Goal: Task Accomplishment & Management: Manage account settings

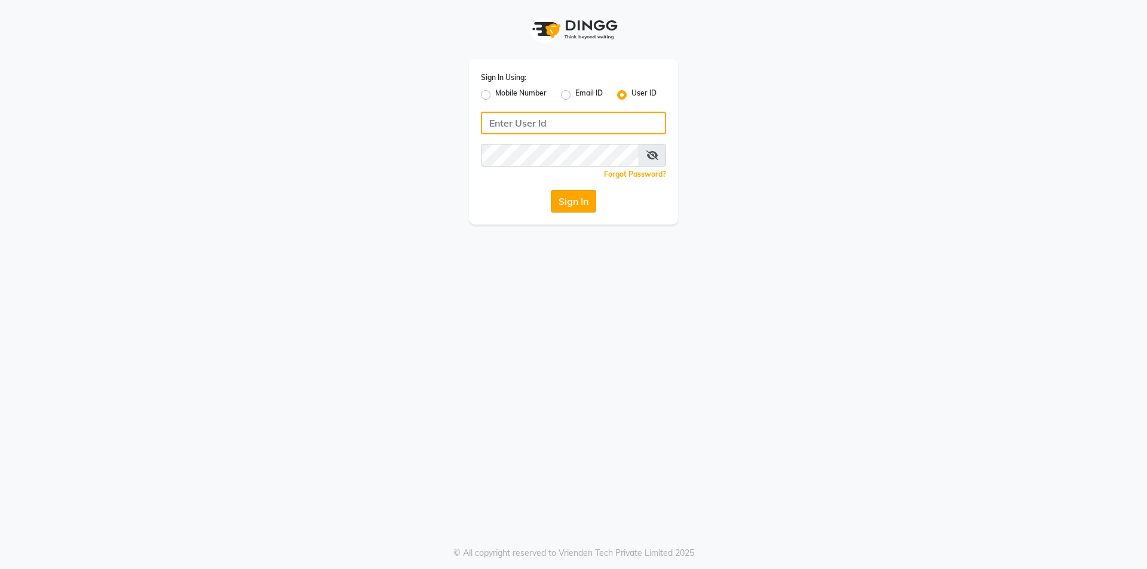
type input "[PERSON_NAME]"
click at [560, 198] on button "Sign In" at bounding box center [573, 201] width 45 height 23
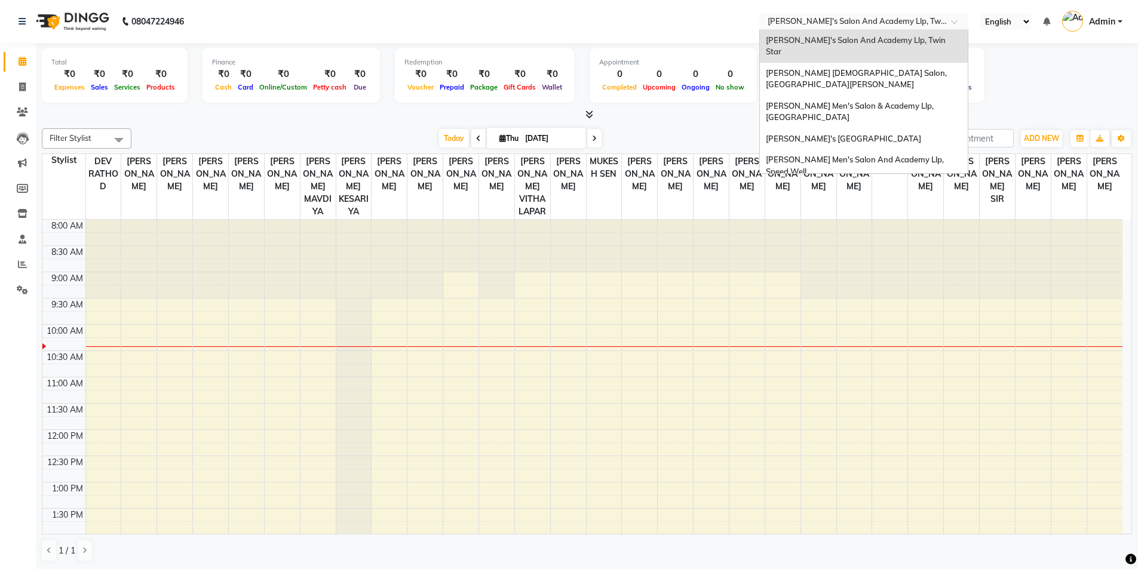
click at [856, 17] on input "text" at bounding box center [851, 23] width 173 height 12
click at [856, 134] on span "[PERSON_NAME]'s [GEOGRAPHIC_DATA]" at bounding box center [843, 139] width 155 height 10
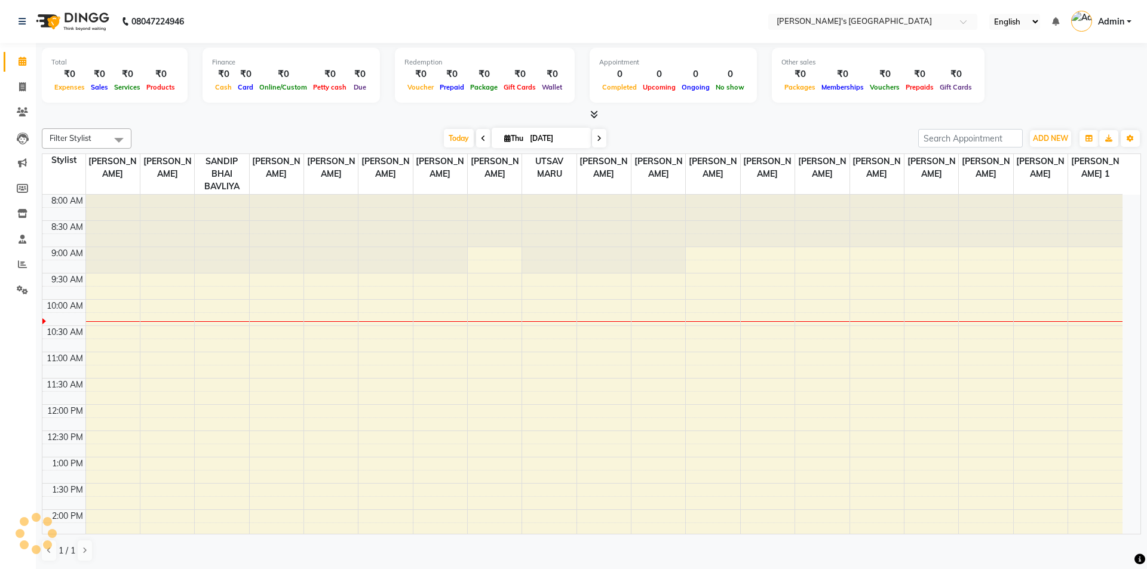
select select "en"
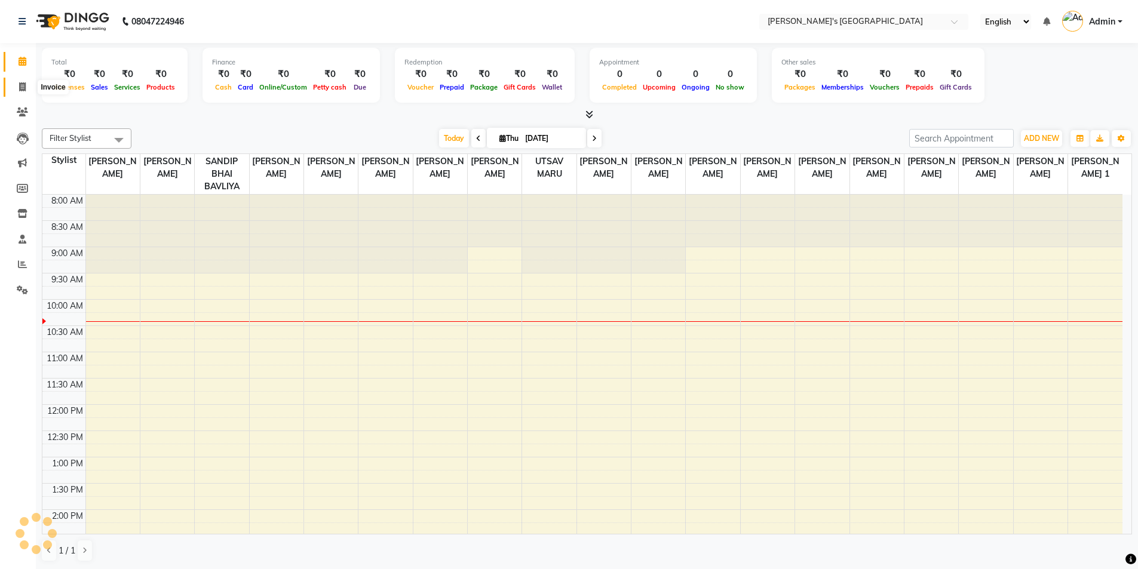
click at [21, 91] on icon at bounding box center [22, 86] width 7 height 9
select select "service"
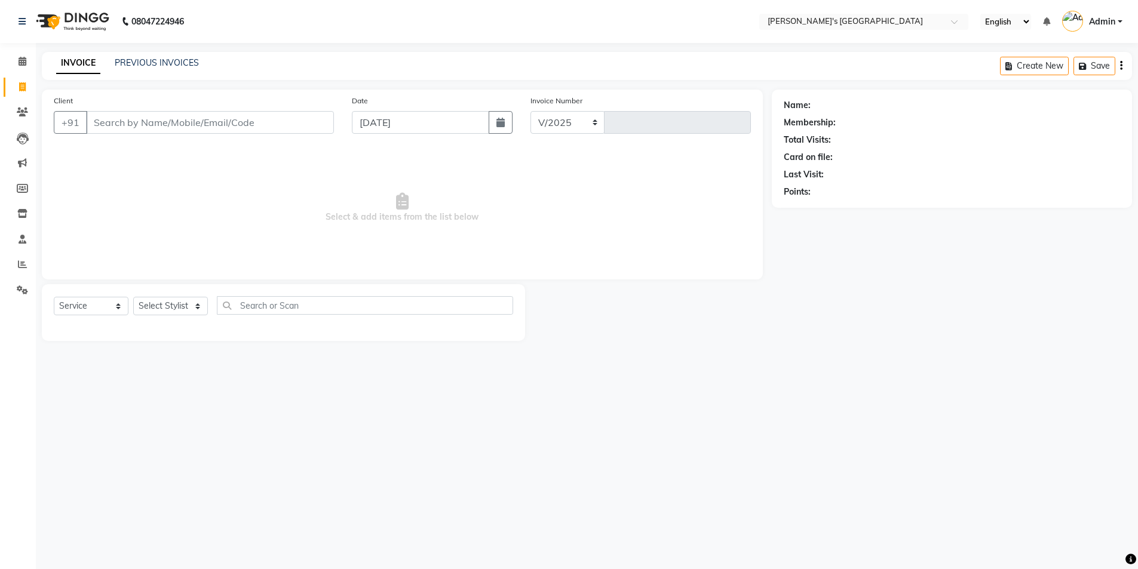
select select "6233"
type input "8742"
click at [181, 67] on link "PREVIOUS INVOICES" at bounding box center [157, 62] width 84 height 11
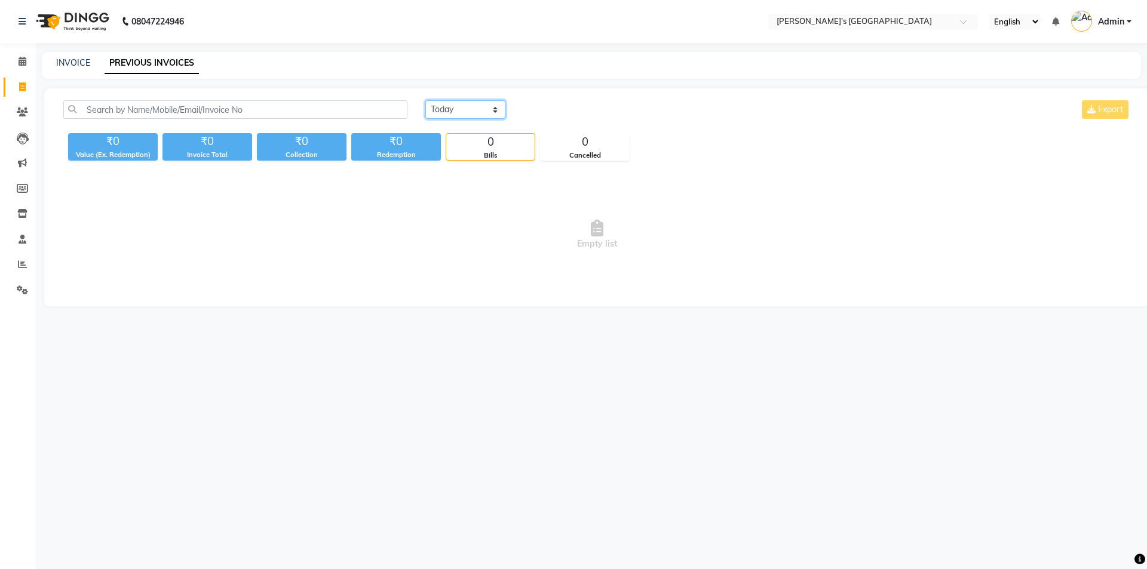
drag, startPoint x: 453, startPoint y: 105, endPoint x: 449, endPoint y: 118, distance: 14.4
click at [453, 105] on select "[DATE] [DATE] Custom Range" at bounding box center [465, 109] width 80 height 19
select select "[DATE]"
click at [425, 100] on select "[DATE] [DATE] Custom Range" at bounding box center [465, 109] width 80 height 19
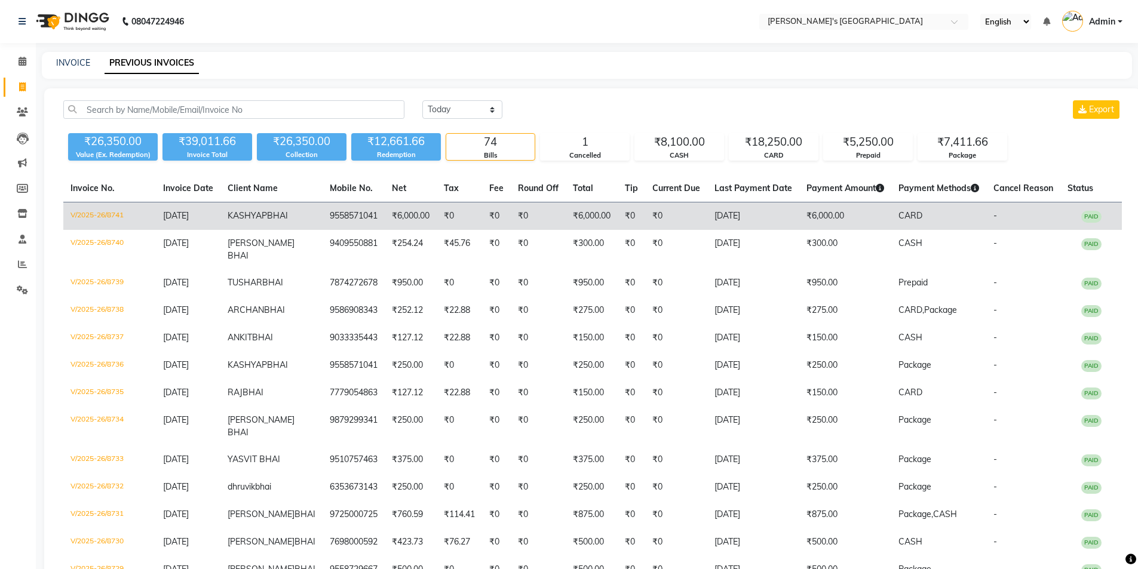
click at [267, 221] on span "BHAI" at bounding box center [277, 215] width 21 height 11
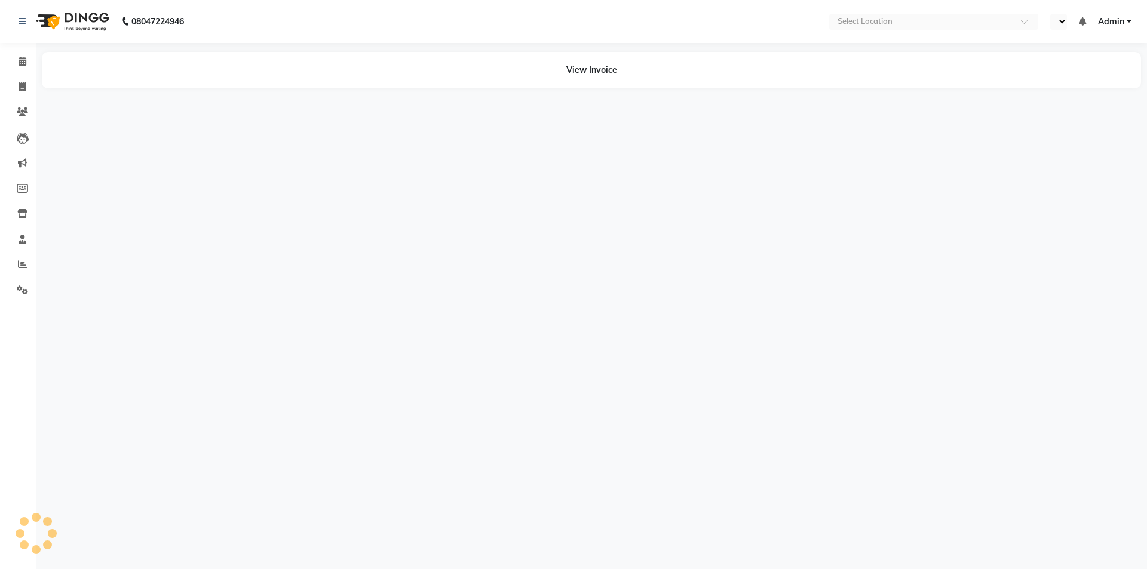
select select "en"
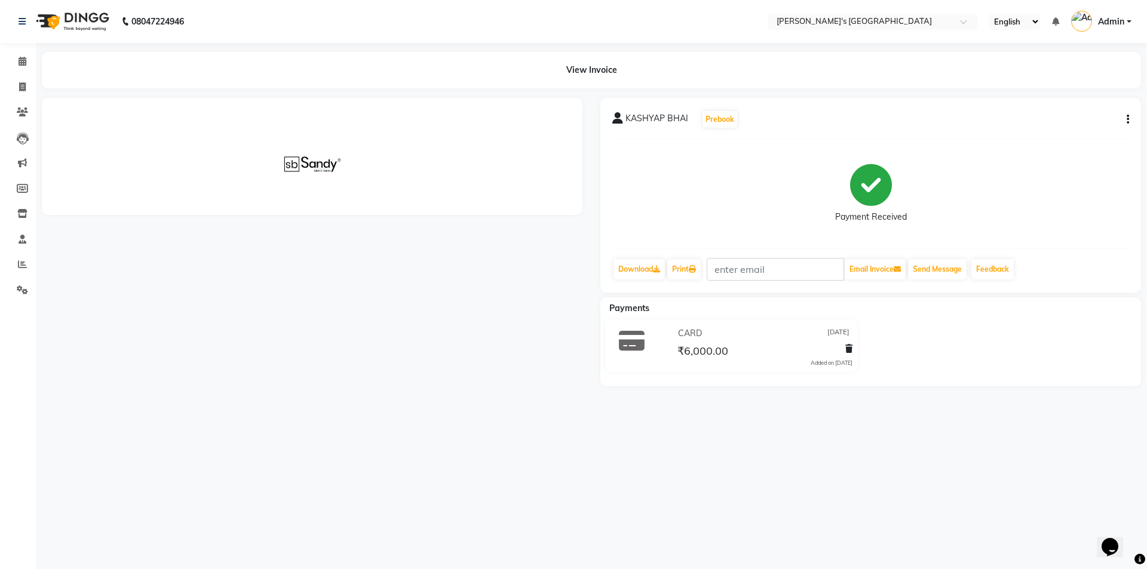
click at [1127, 120] on icon "button" at bounding box center [1128, 119] width 2 height 1
click at [1090, 129] on div "Edit Invoice" at bounding box center [1080, 126] width 60 height 15
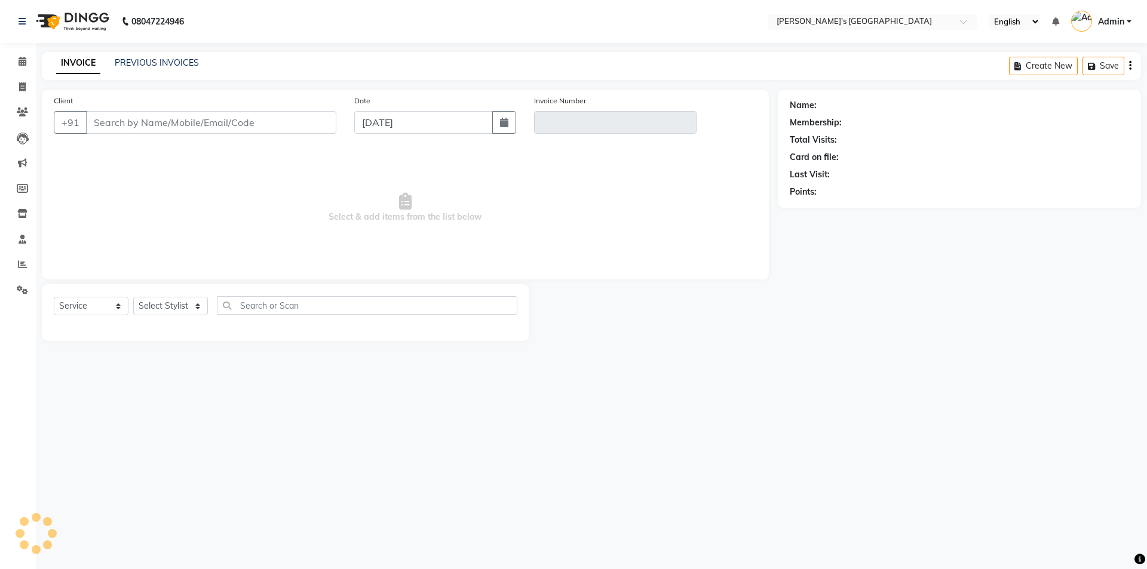
select select "membership"
type input "9558571041"
type input "V/2025-26/8741"
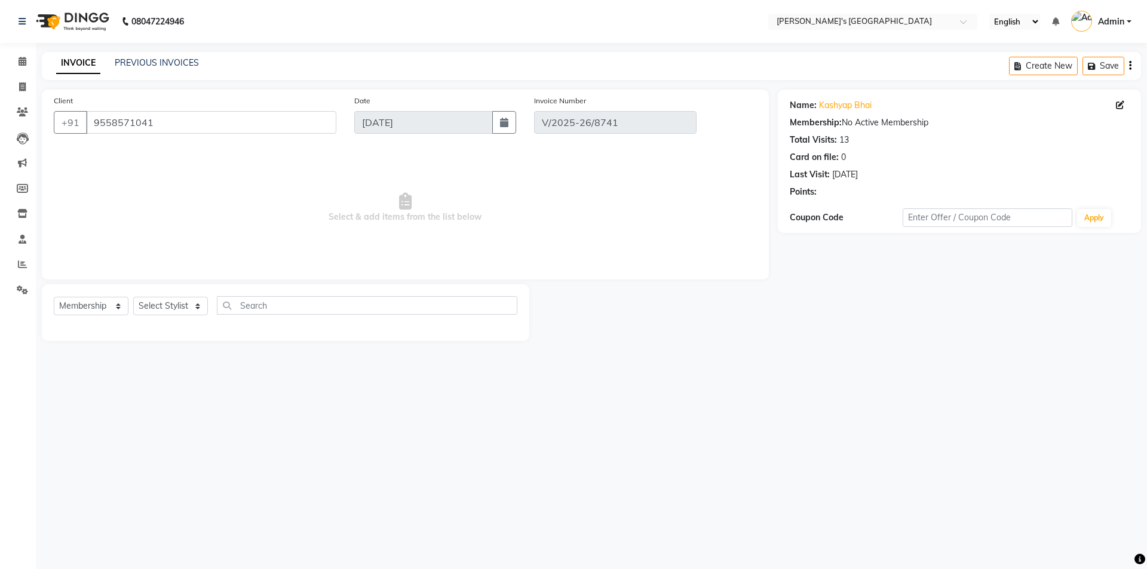
type input "[DATE]"
select select "select"
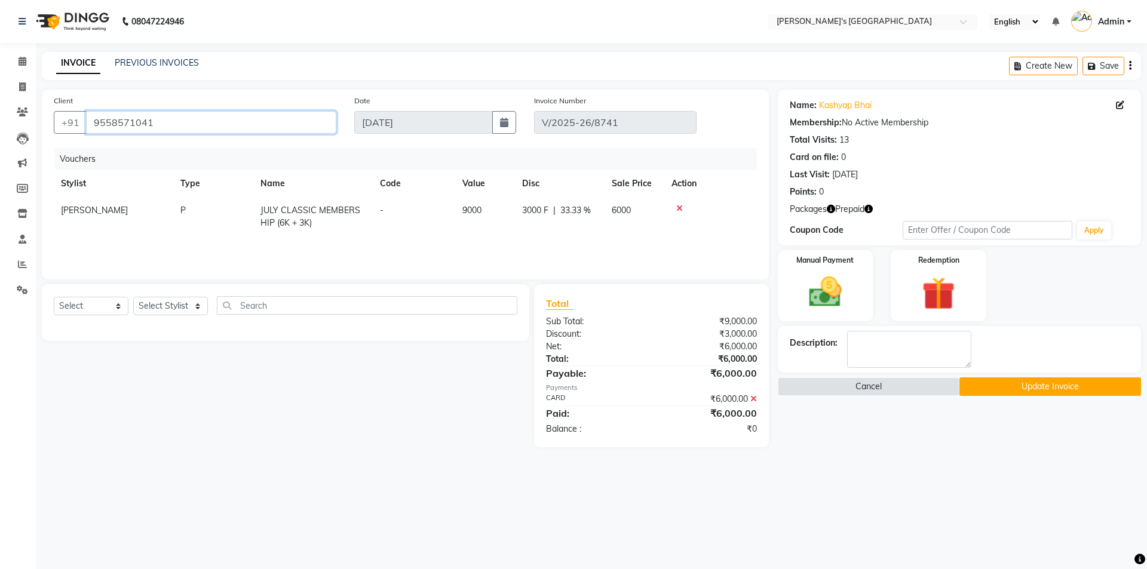
drag, startPoint x: 199, startPoint y: 121, endPoint x: 0, endPoint y: 50, distance: 211.5
click at [0, 50] on app-home "08047224946 Select Location × Sandy Men's Salon And Academy Llp, Mavdi Main Roa…" at bounding box center [573, 232] width 1147 height 465
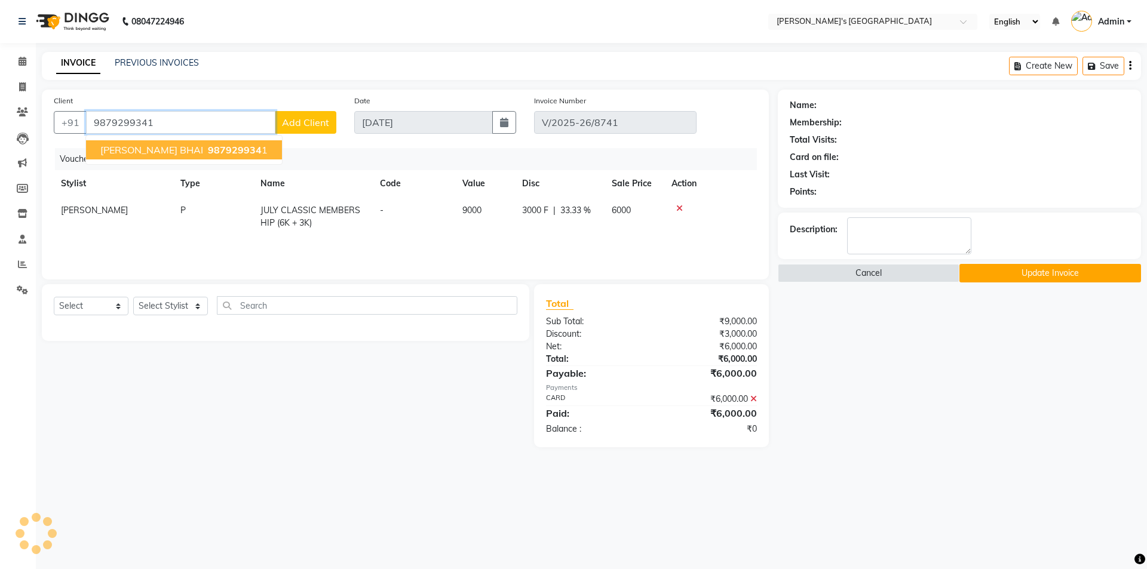
type input "9879299341"
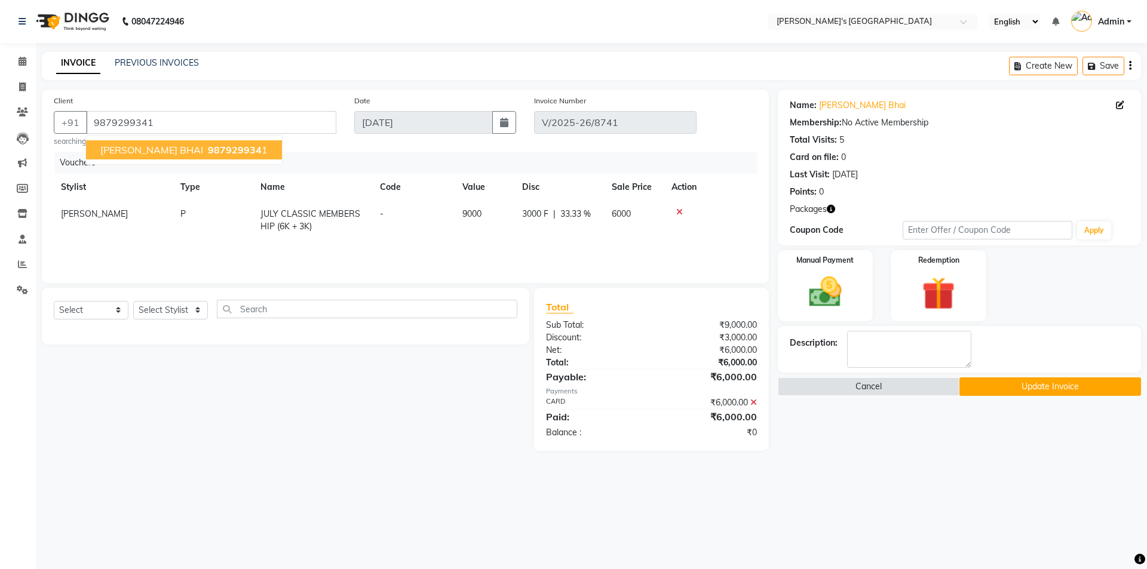
click at [208, 149] on span "987929934" at bounding box center [235, 150] width 54 height 12
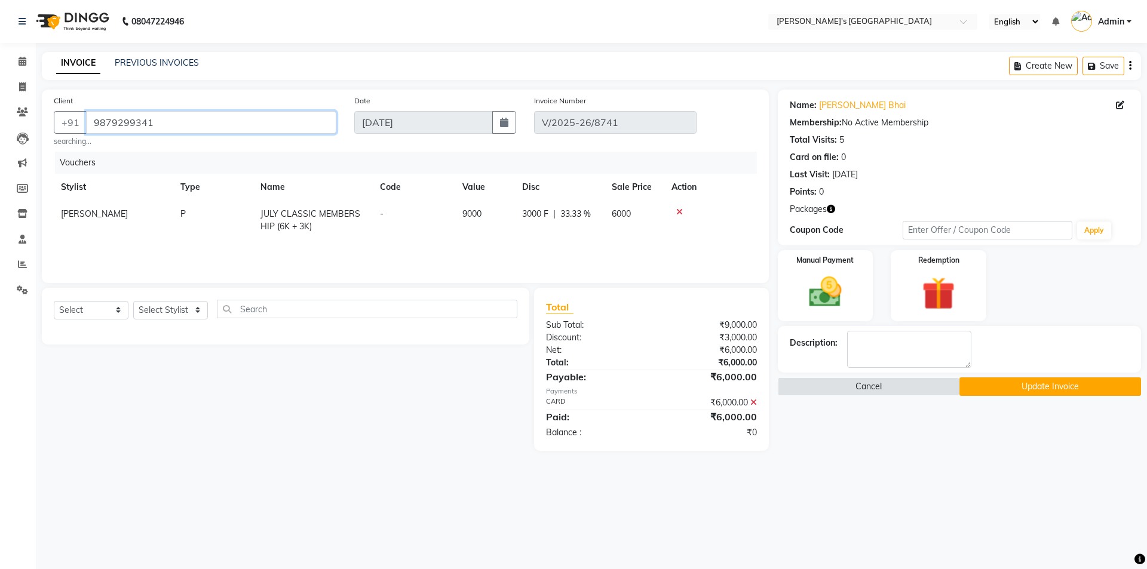
drag, startPoint x: 179, startPoint y: 121, endPoint x: 0, endPoint y: 111, distance: 178.9
click at [0, 111] on app-home "08047224946 Select Location × Sandy Men's Salon And Academy Llp, Mavdi Main Roa…" at bounding box center [573, 234] width 1147 height 469
click at [1052, 385] on button "Update Invoice" at bounding box center [1051, 387] width 182 height 19
click at [22, 87] on icon at bounding box center [22, 86] width 7 height 9
select select "service"
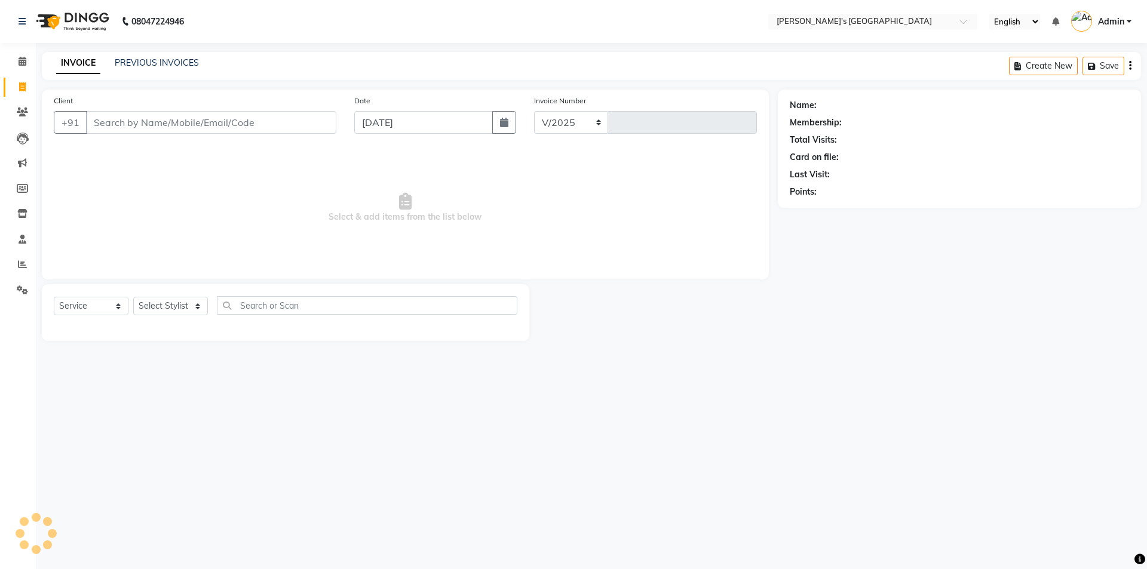
select select "6233"
type input "8743"
click at [160, 68] on div "PREVIOUS INVOICES" at bounding box center [157, 63] width 84 height 13
click at [173, 63] on link "PREVIOUS INVOICES" at bounding box center [157, 62] width 84 height 11
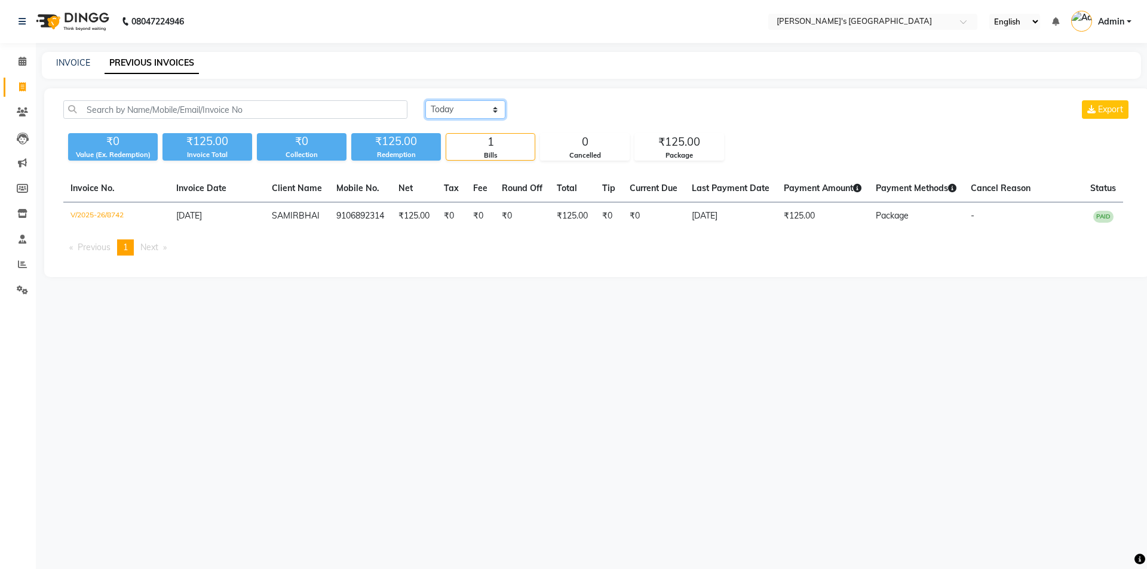
drag, startPoint x: 448, startPoint y: 112, endPoint x: 448, endPoint y: 118, distance: 6.6
click at [448, 112] on select "[DATE] [DATE] Custom Range" at bounding box center [465, 109] width 80 height 19
select select "[DATE]"
click at [425, 100] on select "[DATE] [DATE] Custom Range" at bounding box center [465, 109] width 80 height 19
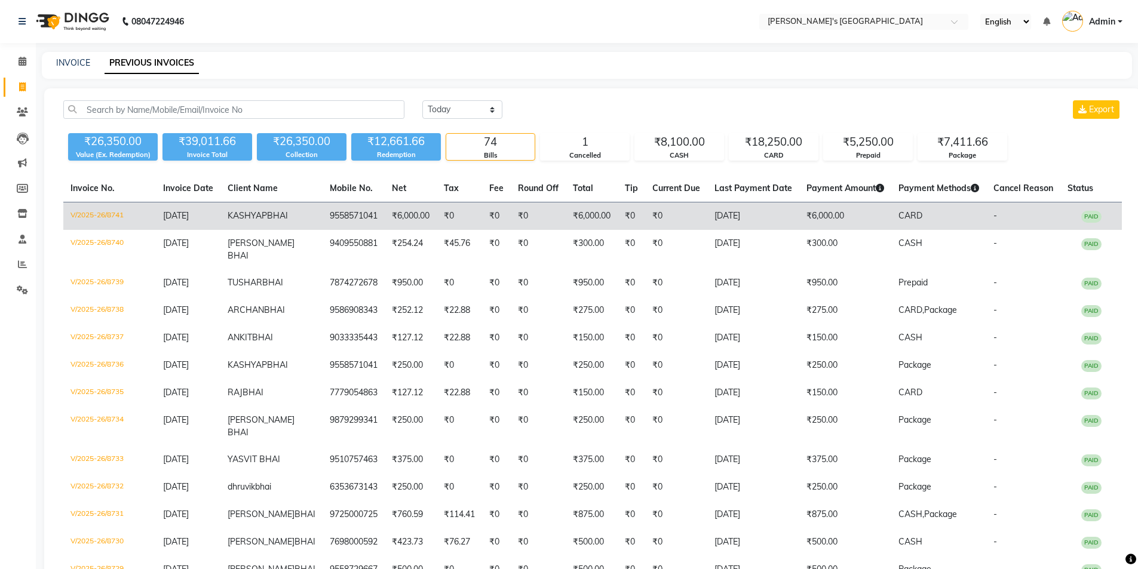
click at [844, 223] on td "₹6,000.00" at bounding box center [845, 217] width 92 height 28
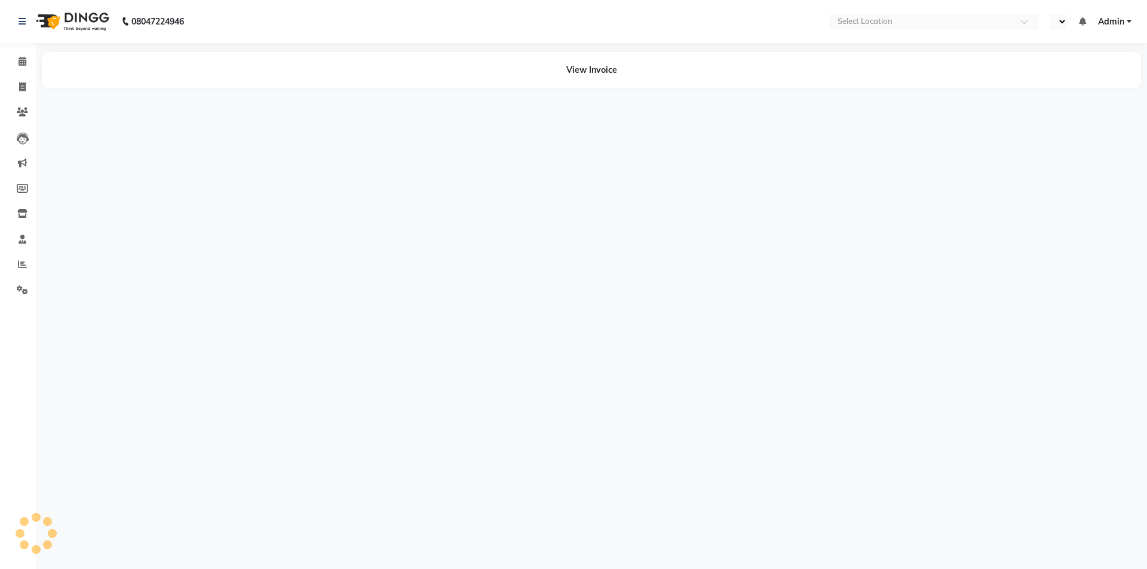
select select "en"
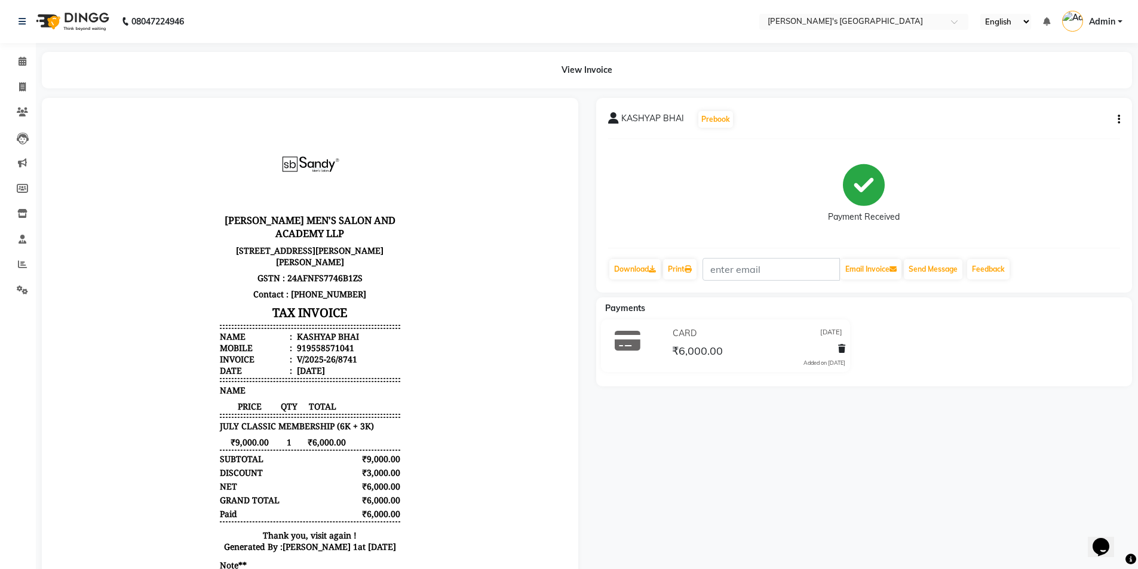
click at [1117, 117] on button "button" at bounding box center [1116, 120] width 7 height 13
click at [1080, 94] on div "Cancel Invoice" at bounding box center [1071, 97] width 60 height 15
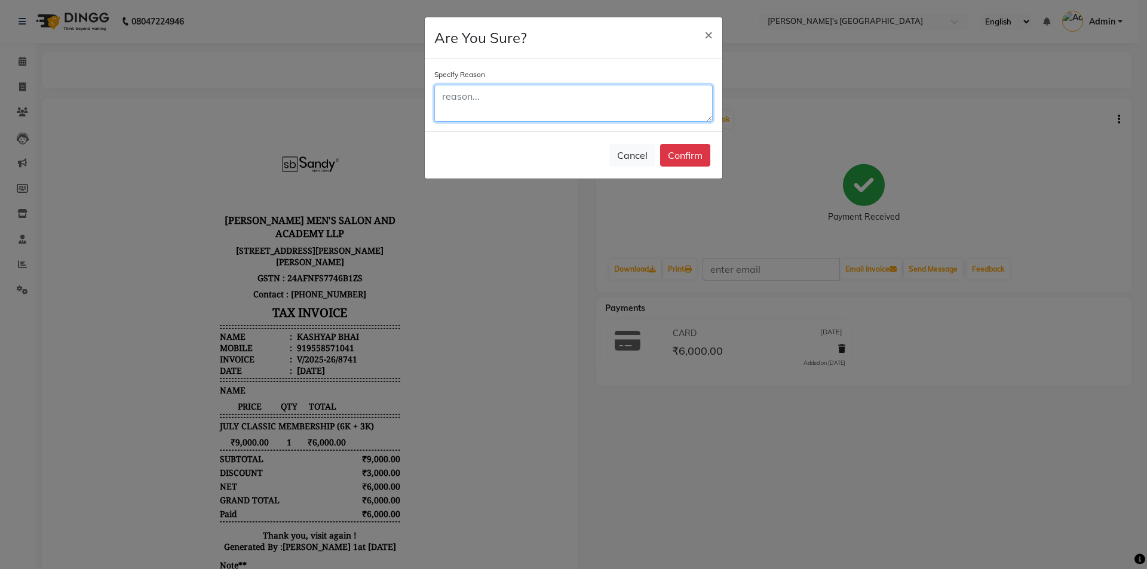
click at [493, 99] on textarea at bounding box center [573, 103] width 278 height 37
type textarea "cancel"
click at [673, 154] on button "Confirm" at bounding box center [685, 155] width 50 height 23
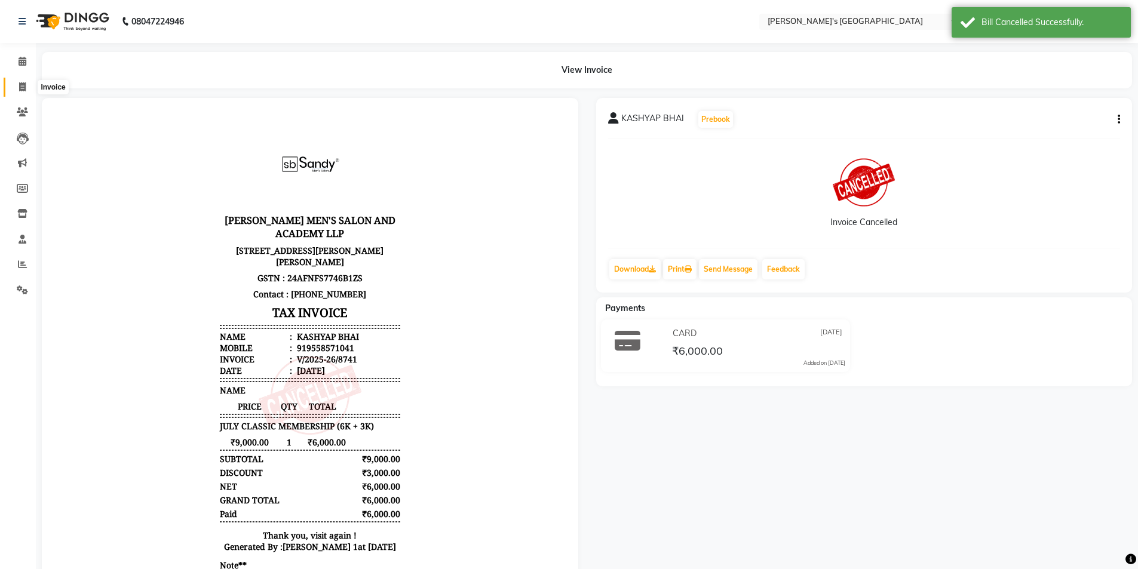
click at [26, 82] on span at bounding box center [22, 88] width 21 height 14
select select "service"
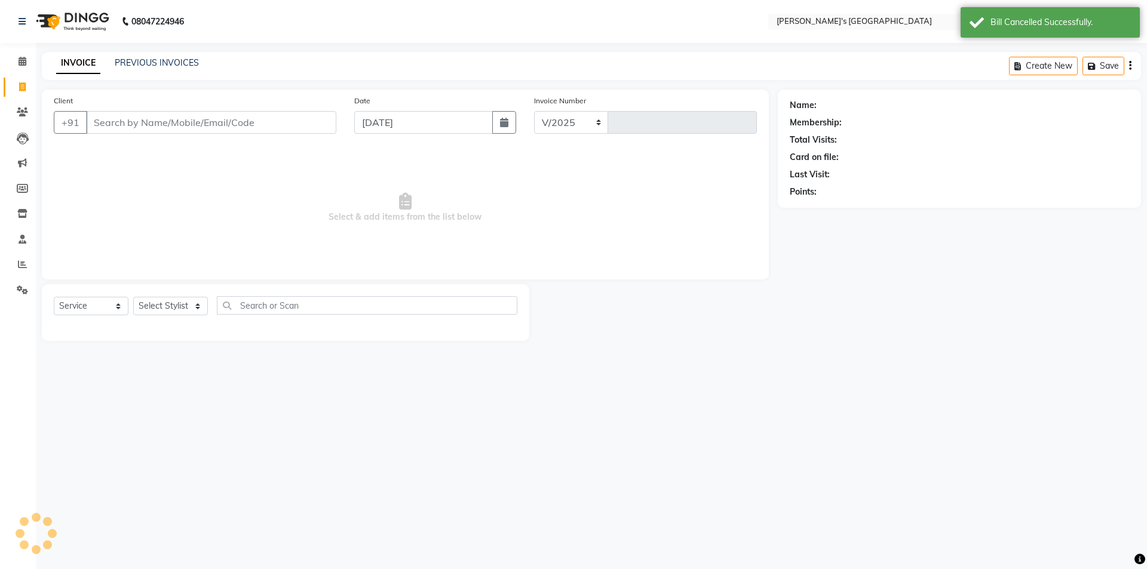
select select "6233"
type input "8743"
click at [162, 122] on input "Client" at bounding box center [211, 122] width 250 height 23
type input "9879299341"
select select "membership"
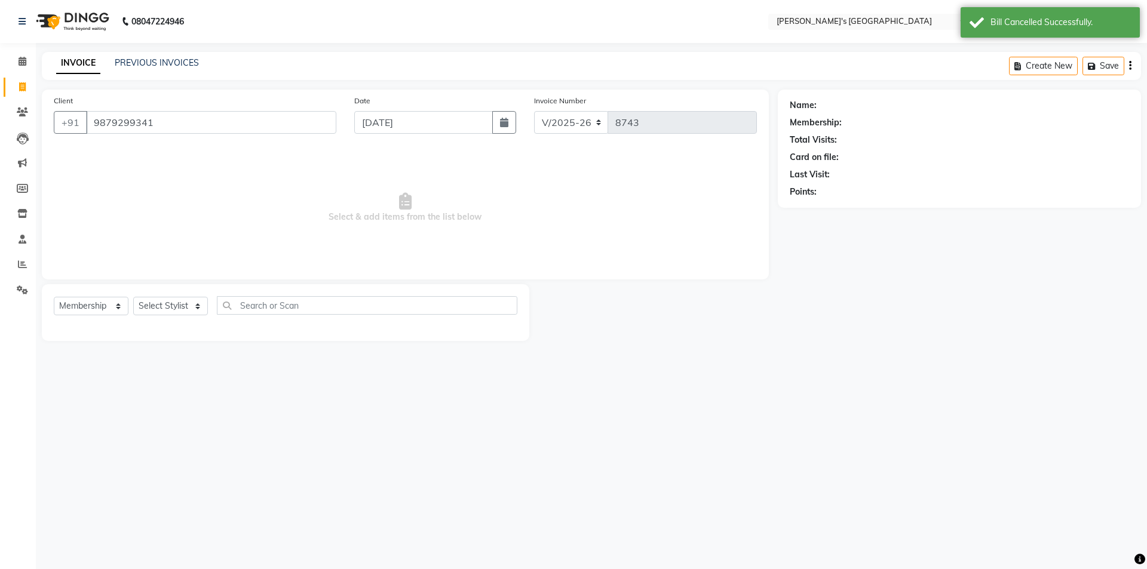
type input "9879299341"
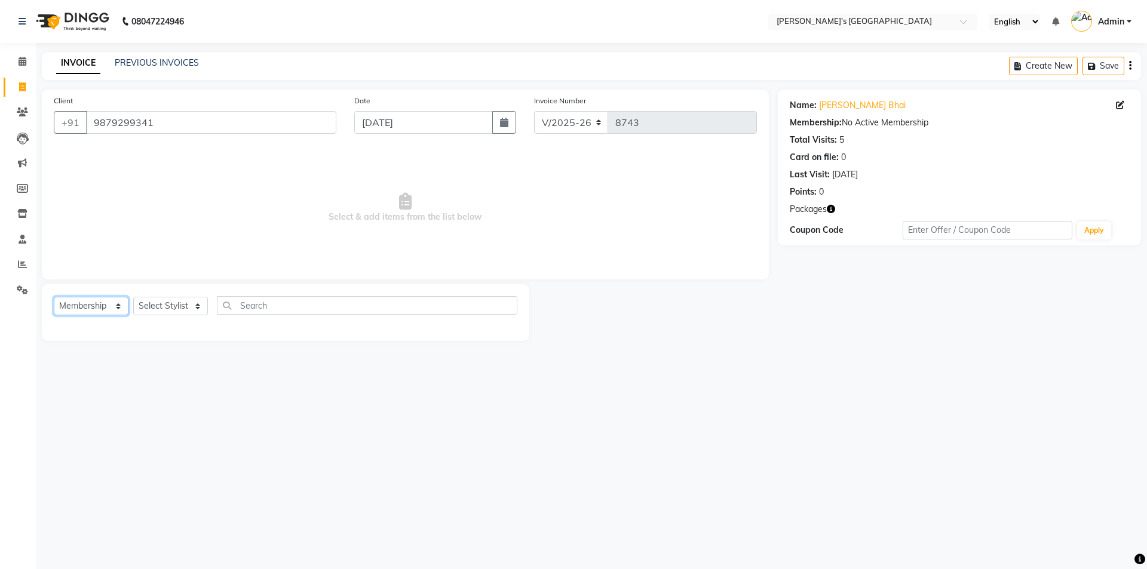
click at [85, 306] on select "Select Service Product Membership Package Voucher Prepaid Gift Card" at bounding box center [91, 306] width 75 height 19
click at [54, 297] on select "Select Service Product Membership Package Voucher Prepaid Gift Card" at bounding box center [91, 306] width 75 height 19
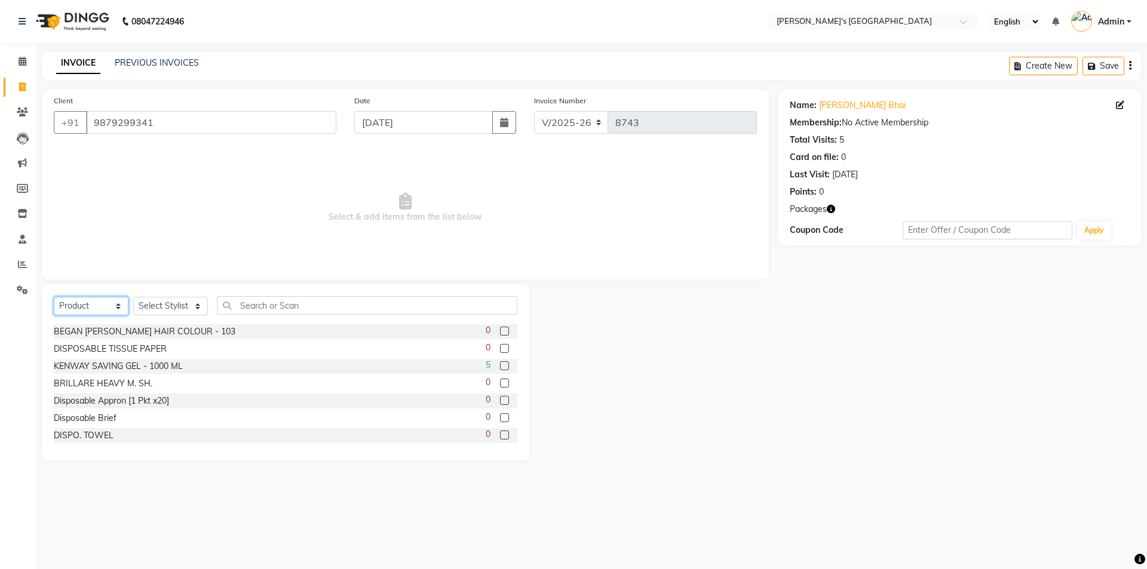
click at [102, 303] on select "Select Service Product Membership Package Voucher Prepaid Gift Card" at bounding box center [91, 306] width 75 height 19
select select "P"
click at [54, 297] on select "Select Service Product Membership Package Voucher Prepaid Gift Card" at bounding box center [91, 306] width 75 height 19
click at [158, 309] on select "Select Stylist [PERSON_NAME] [PERSON_NAME] [PERSON_NAME] [PERSON_NAME] [PERSON_…" at bounding box center [170, 306] width 75 height 19
select select "63145"
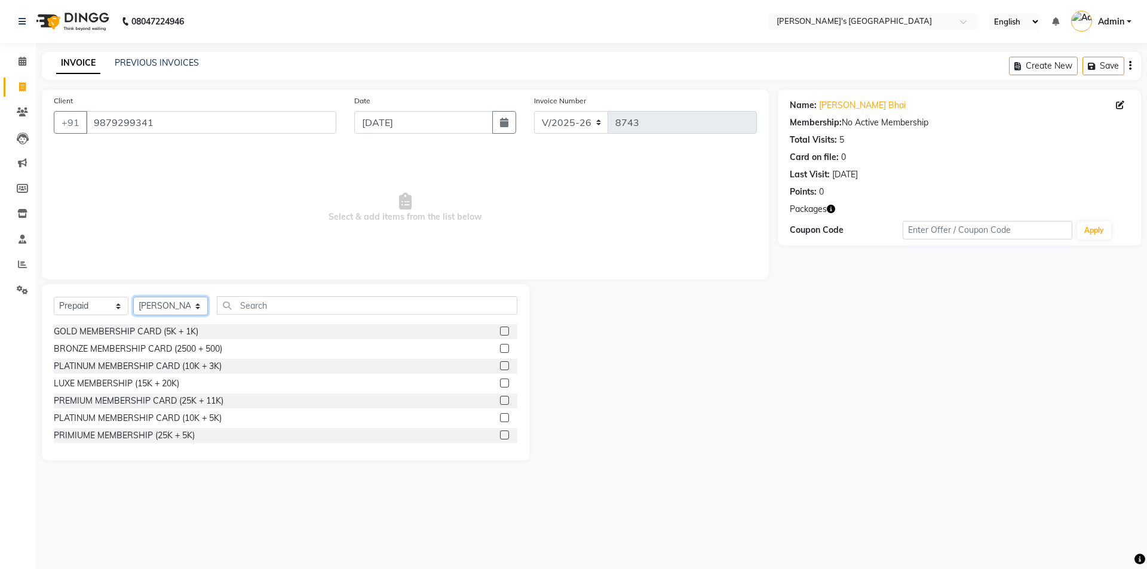
click at [133, 297] on select "Select Stylist [PERSON_NAME] [PERSON_NAME] [PERSON_NAME] [PERSON_NAME] [PERSON_…" at bounding box center [170, 306] width 75 height 19
click at [271, 300] on input "text" at bounding box center [367, 305] width 301 height 19
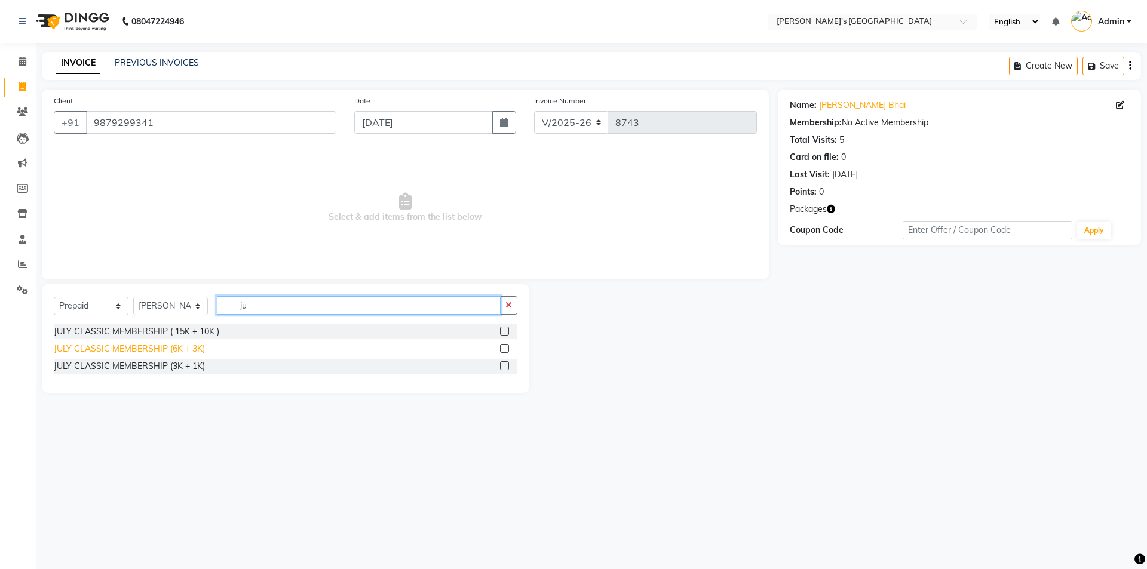
type input "ju"
click at [174, 346] on div "JULY CLASSIC MEMBERSHIP (6K + 3K)" at bounding box center [129, 349] width 151 height 13
checkbox input "false"
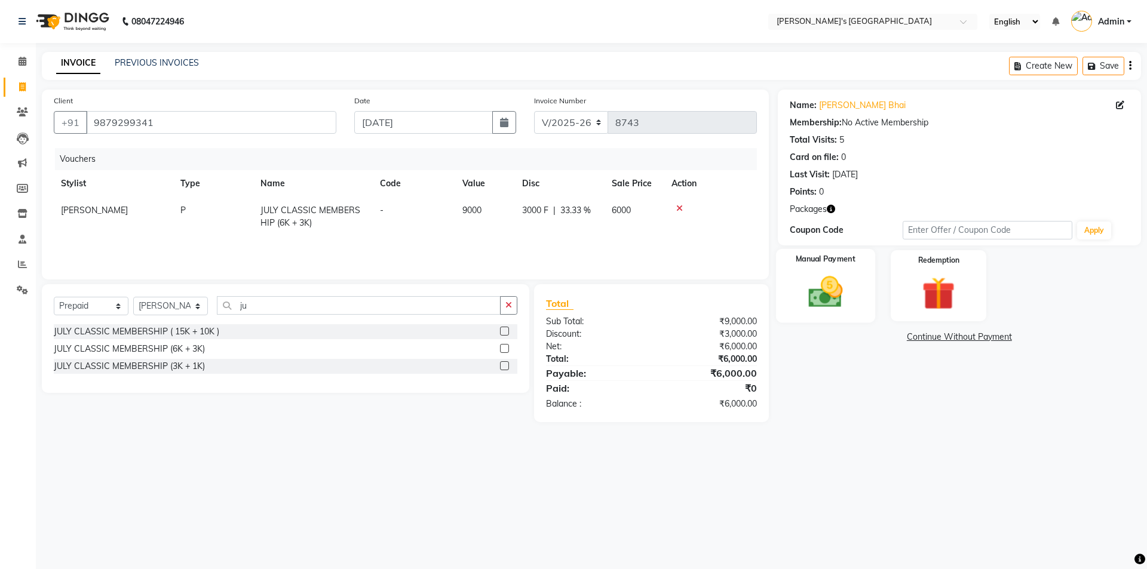
click at [838, 285] on img at bounding box center [826, 291] width 56 height 39
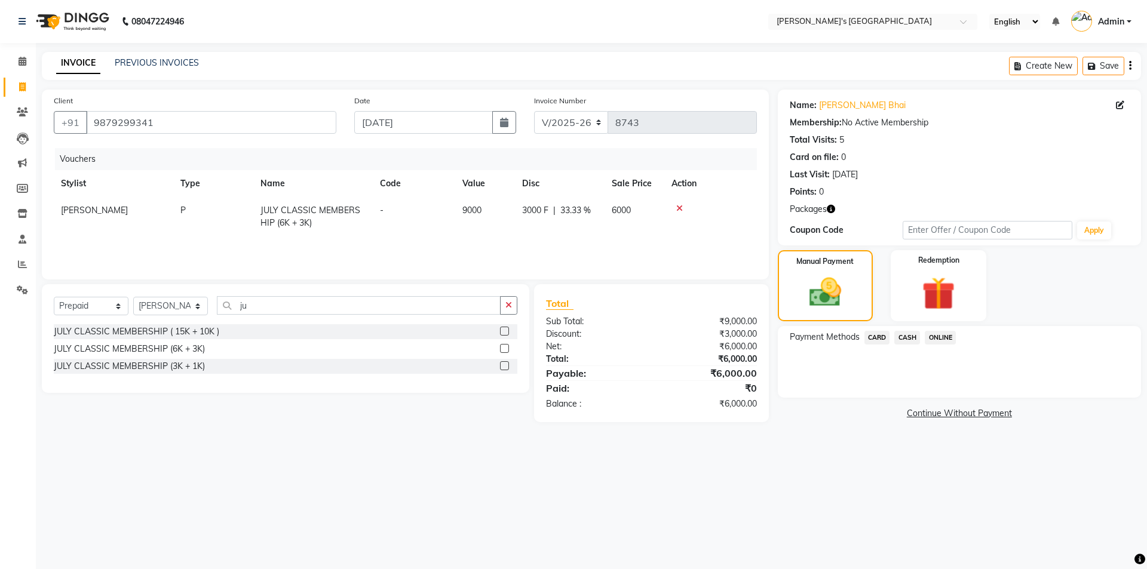
drag, startPoint x: 877, startPoint y: 336, endPoint x: 887, endPoint y: 351, distance: 17.9
click at [877, 336] on span "CARD" at bounding box center [878, 338] width 26 height 14
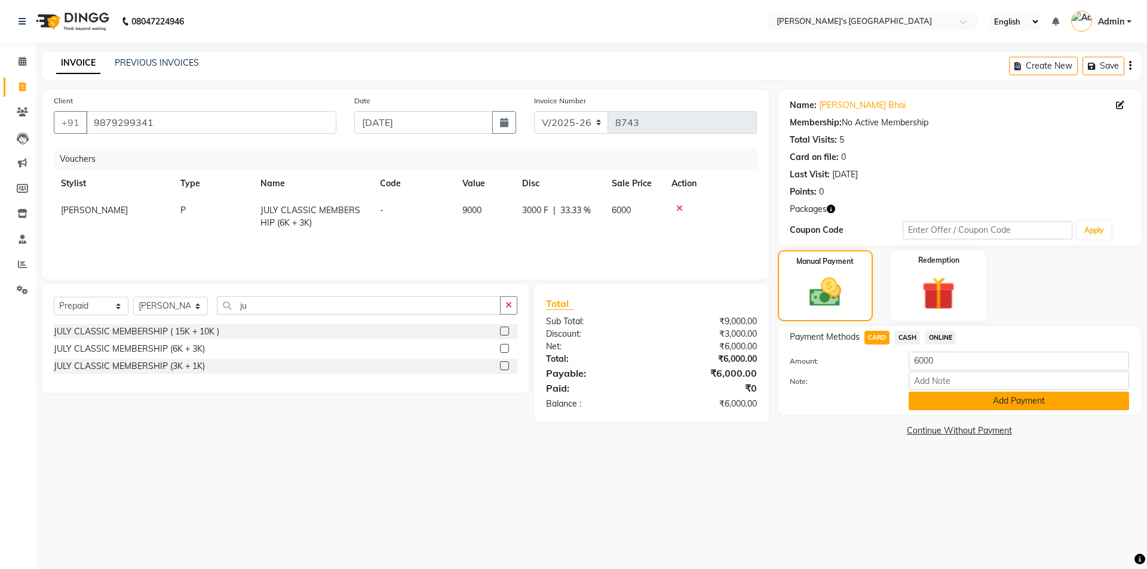
click at [942, 400] on button "Add Payment" at bounding box center [1019, 401] width 220 height 19
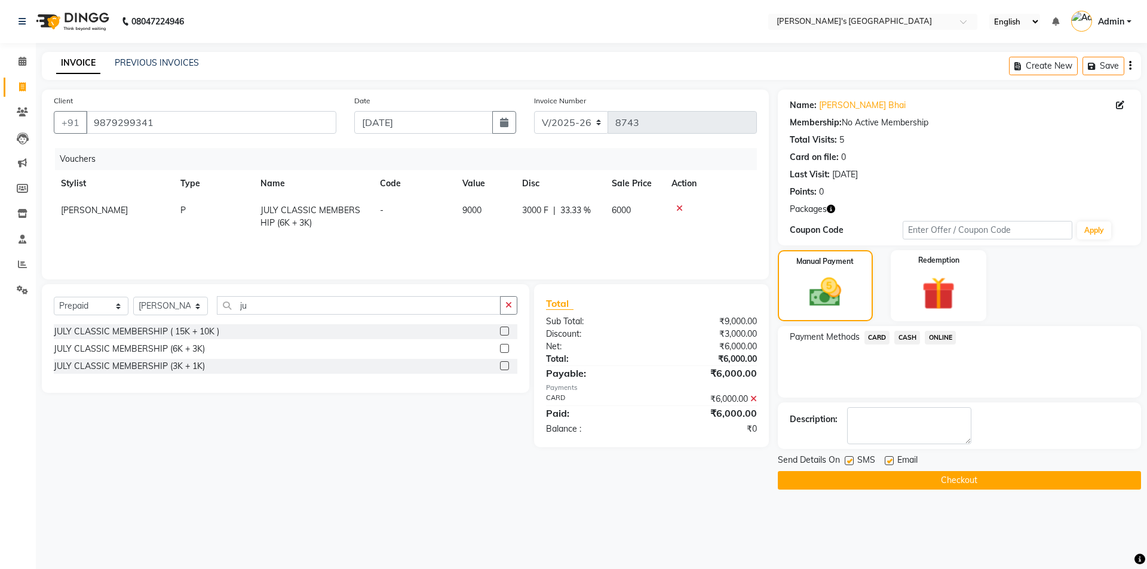
click at [886, 461] on label at bounding box center [889, 460] width 9 height 9
click at [886, 461] on input "checkbox" at bounding box center [889, 462] width 8 height 8
checkbox input "false"
click at [848, 462] on label at bounding box center [849, 460] width 9 height 9
click at [848, 462] on input "checkbox" at bounding box center [849, 462] width 8 height 8
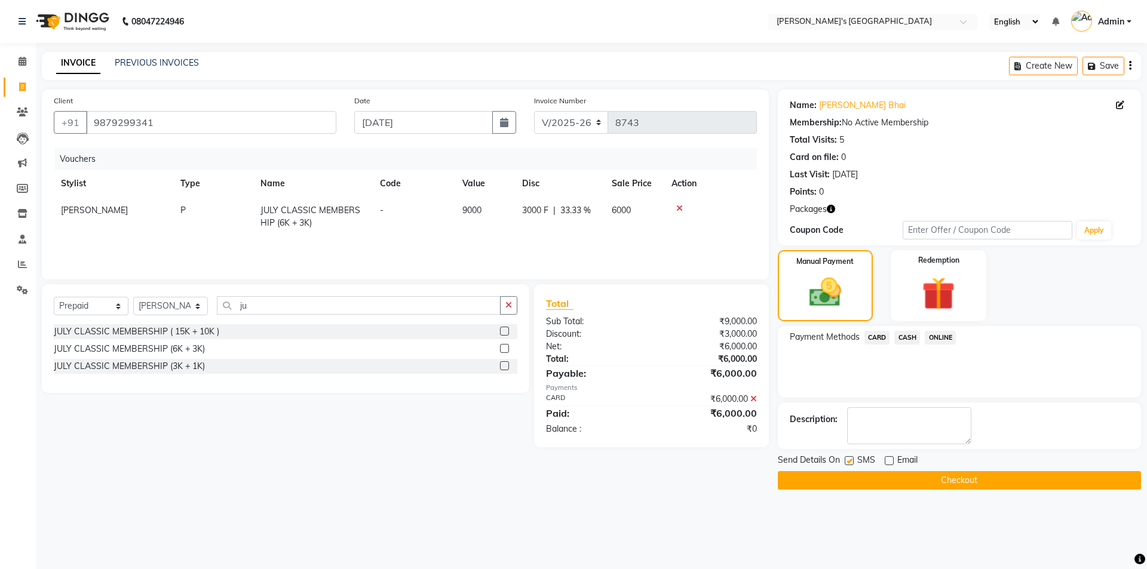
checkbox input "false"
click at [862, 483] on button "Checkout" at bounding box center [959, 480] width 363 height 19
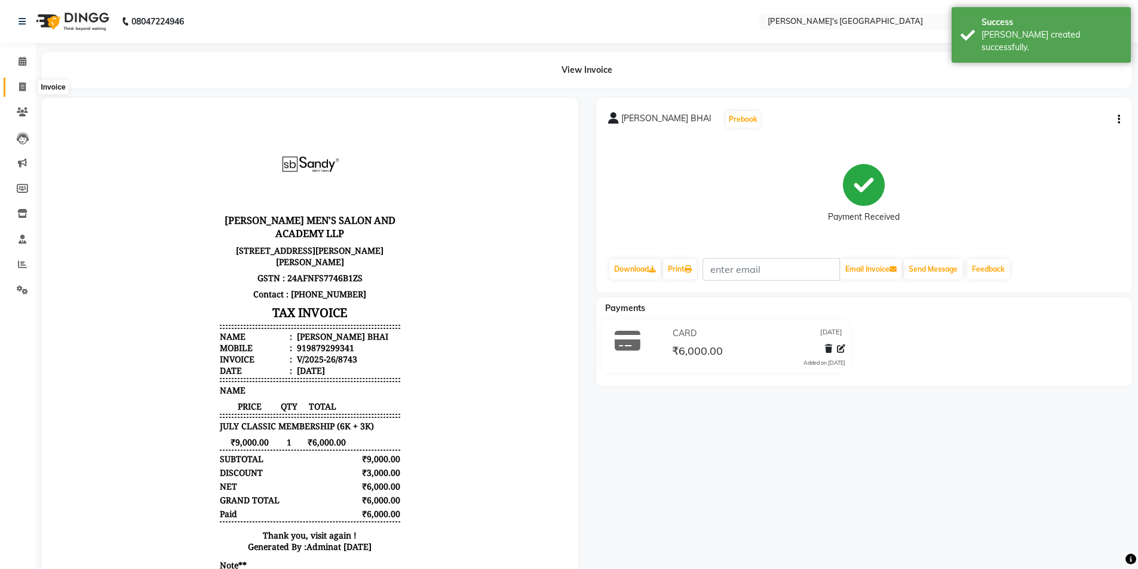
click at [17, 84] on span at bounding box center [22, 88] width 21 height 14
select select "service"
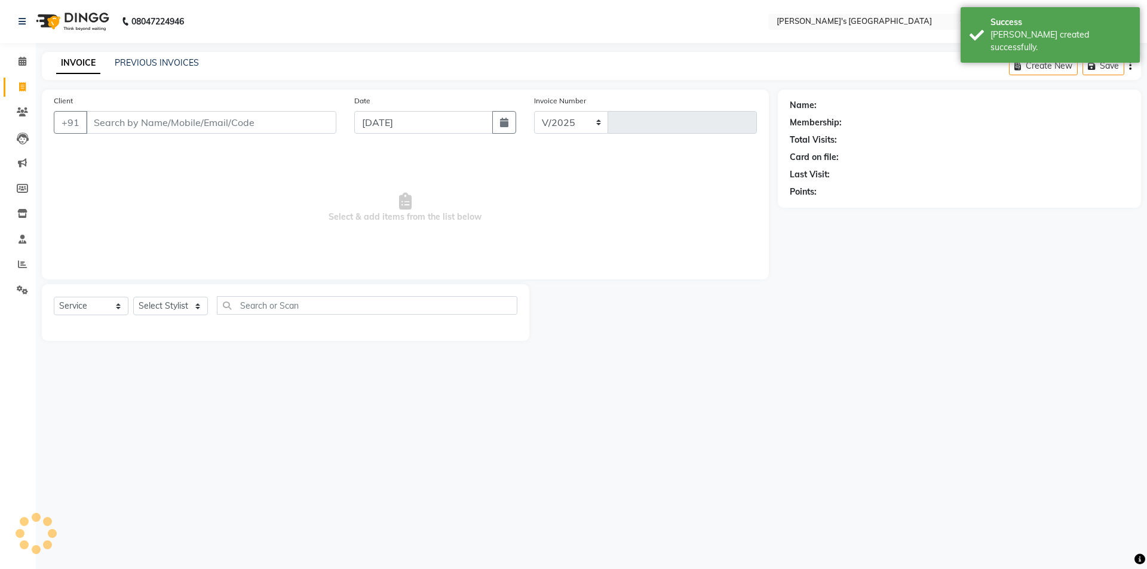
select select "6233"
type input "8744"
click at [149, 67] on link "PREVIOUS INVOICES" at bounding box center [157, 62] width 84 height 11
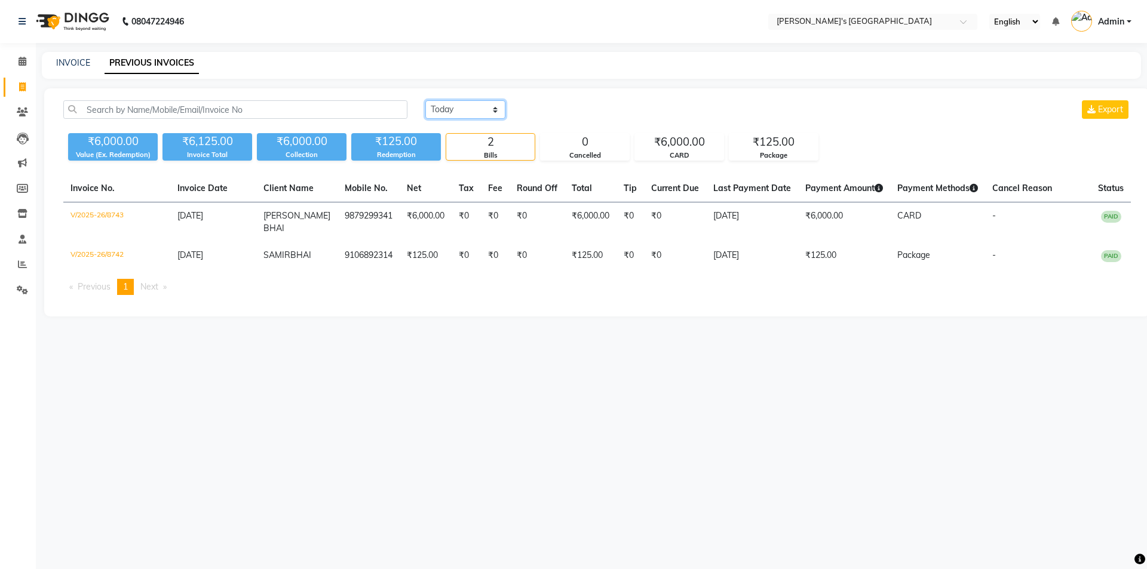
click at [452, 104] on select "[DATE] [DATE] Custom Range" at bounding box center [465, 109] width 80 height 19
select select "[DATE]"
click at [425, 100] on select "[DATE] [DATE] Custom Range" at bounding box center [465, 109] width 80 height 19
